Goal: Find specific page/section: Find specific page/section

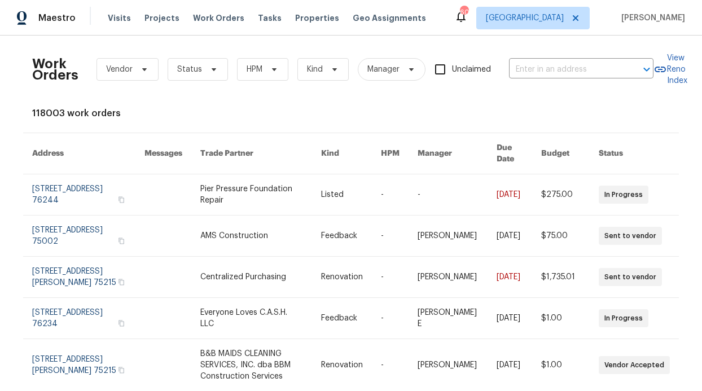
click at [169, 17] on span "Projects" at bounding box center [161, 17] width 35 height 11
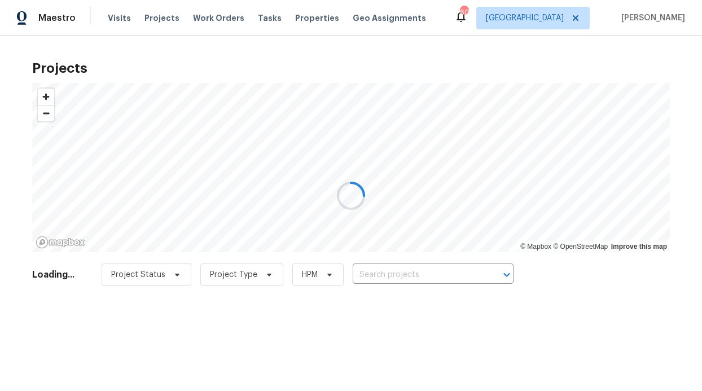
click at [196, 22] on div at bounding box center [351, 195] width 702 height 391
click at [198, 18] on div at bounding box center [351, 195] width 702 height 391
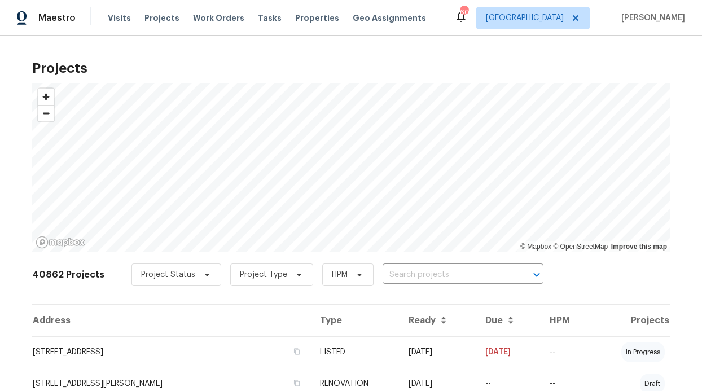
click at [208, 17] on span "Work Orders" at bounding box center [218, 17] width 51 height 11
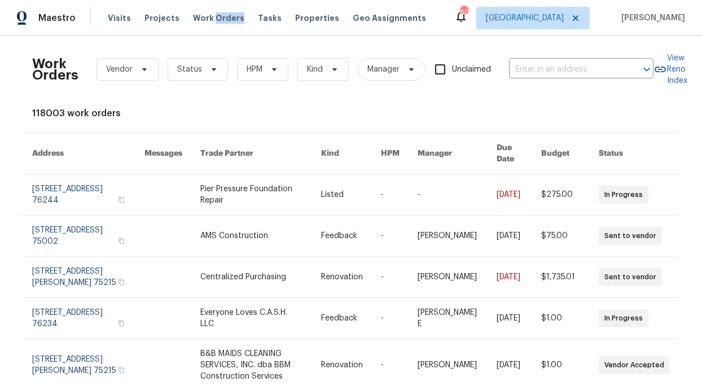
click at [208, 17] on span "Work Orders" at bounding box center [218, 17] width 51 height 11
click at [194, 20] on span "Work Orders" at bounding box center [218, 17] width 51 height 11
click at [193, 22] on span "Work Orders" at bounding box center [218, 17] width 51 height 11
click at [193, 19] on span "Work Orders" at bounding box center [218, 17] width 51 height 11
click at [257, 67] on span "HPM" at bounding box center [262, 69] width 51 height 23
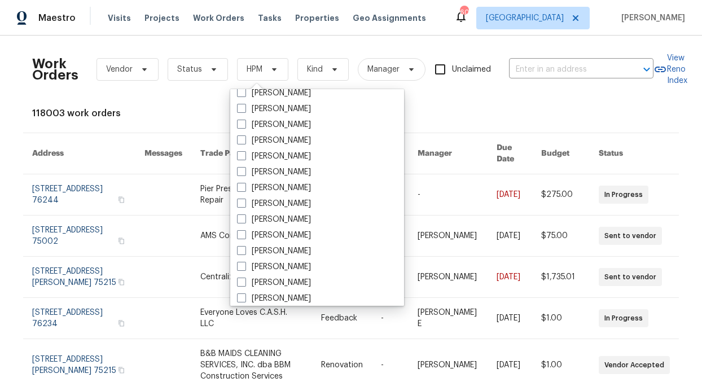
scroll to position [630, 0]
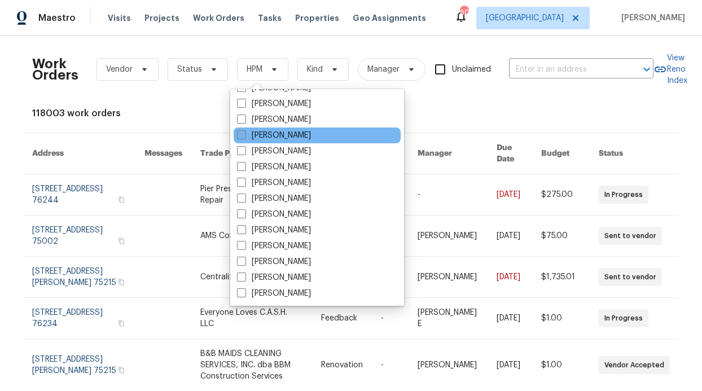
click at [277, 138] on label "[PERSON_NAME]" at bounding box center [274, 135] width 74 height 11
click at [244, 137] on input "[PERSON_NAME]" at bounding box center [240, 133] width 7 height 7
checkbox input "true"
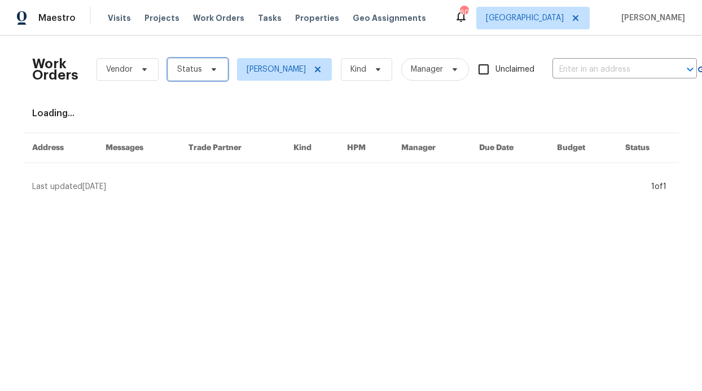
click at [196, 61] on span "Status" at bounding box center [198, 69] width 60 height 23
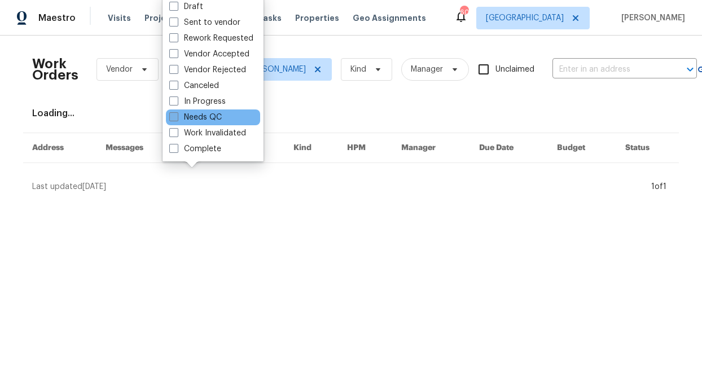
click at [209, 120] on label "Needs QC" at bounding box center [195, 117] width 52 height 11
click at [177, 119] on input "Needs QC" at bounding box center [172, 115] width 7 height 7
checkbox input "true"
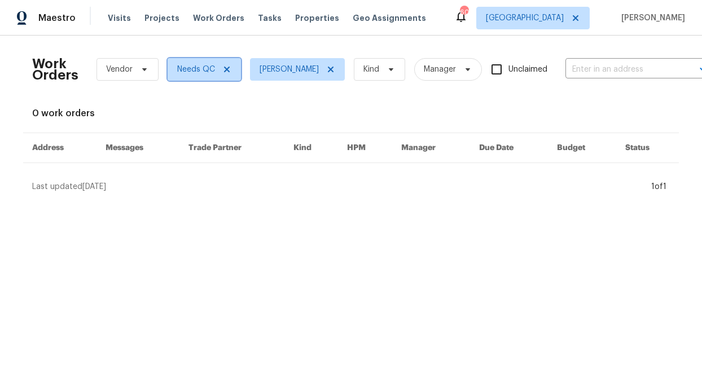
click at [222, 69] on icon at bounding box center [226, 69] width 9 height 9
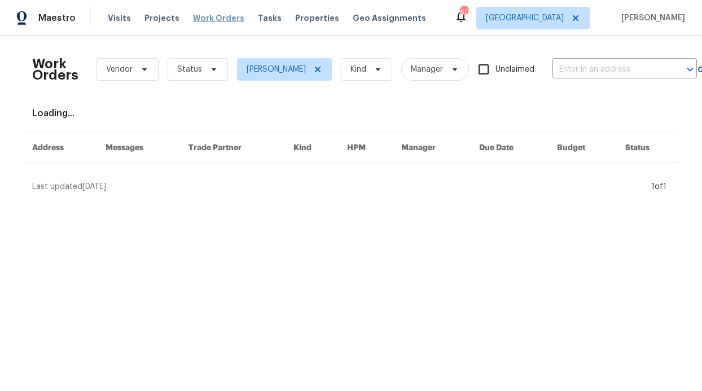
click at [223, 11] on div "Visits Projects Work Orders Tasks Properties Geo Assignments" at bounding box center [274, 18] width 332 height 23
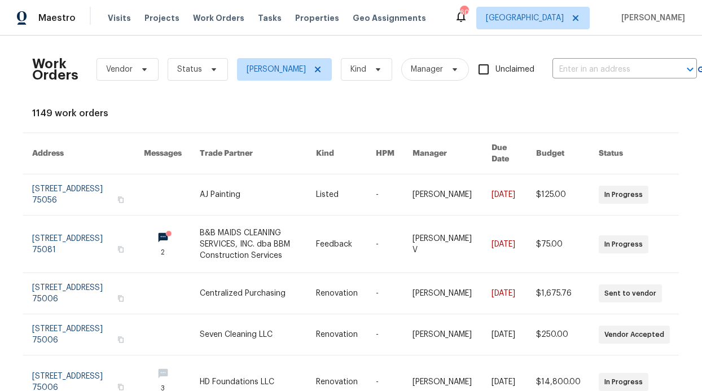
click at [252, 27] on div "Visits Projects Work Orders Tasks Properties Geo Assignments" at bounding box center [274, 18] width 332 height 23
click at [295, 21] on span "Properties" at bounding box center [317, 17] width 44 height 11
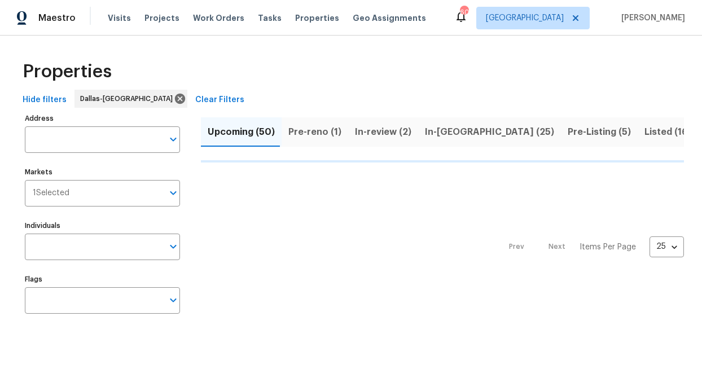
click at [84, 230] on div "Individuals Individuals" at bounding box center [102, 239] width 155 height 42
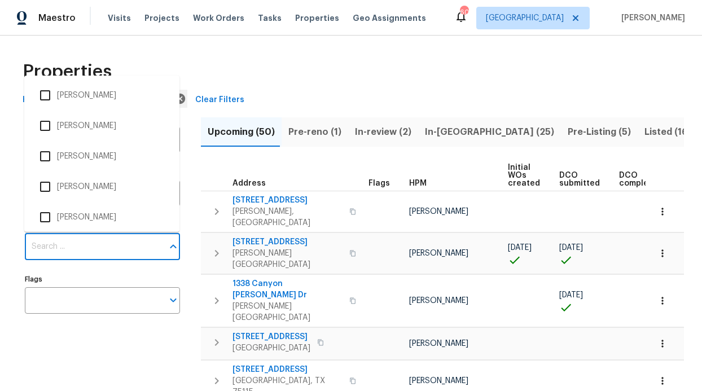
click at [81, 244] on input "Individuals" at bounding box center [94, 247] width 138 height 27
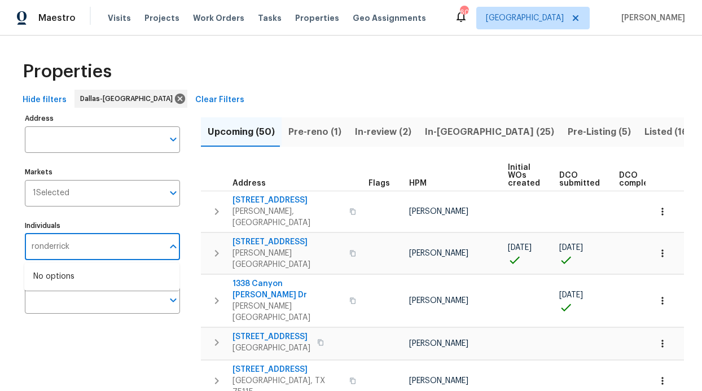
type input "ronderrick"
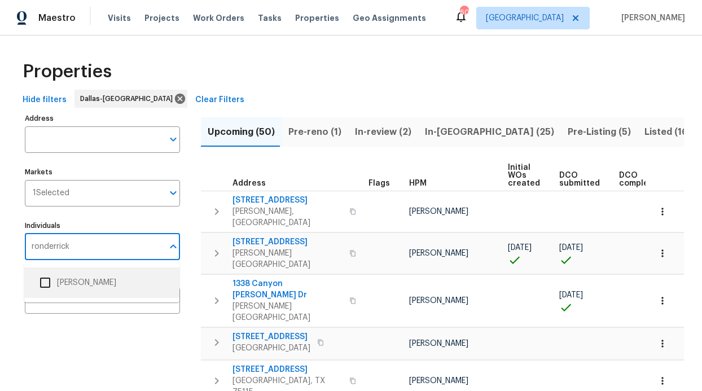
click at [89, 280] on li "[PERSON_NAME]" at bounding box center [101, 283] width 137 height 24
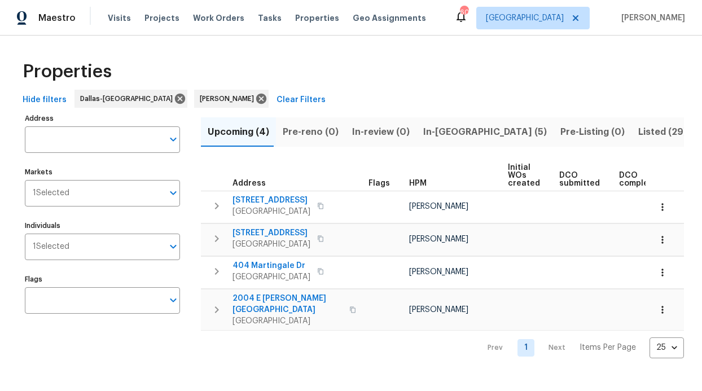
click at [443, 127] on span "In-[GEOGRAPHIC_DATA] (5)" at bounding box center [485, 132] width 124 height 16
